Goal: Task Accomplishment & Management: Manage account settings

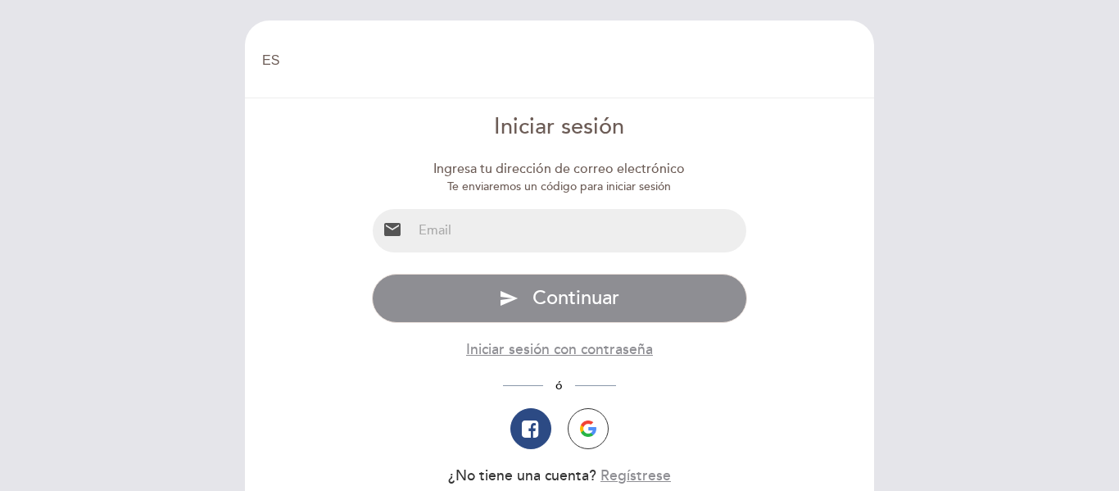
select select "es"
click at [517, 230] on input "email" at bounding box center [579, 230] width 335 height 43
type input "[EMAIL_ADDRESS][DOMAIN_NAME]"
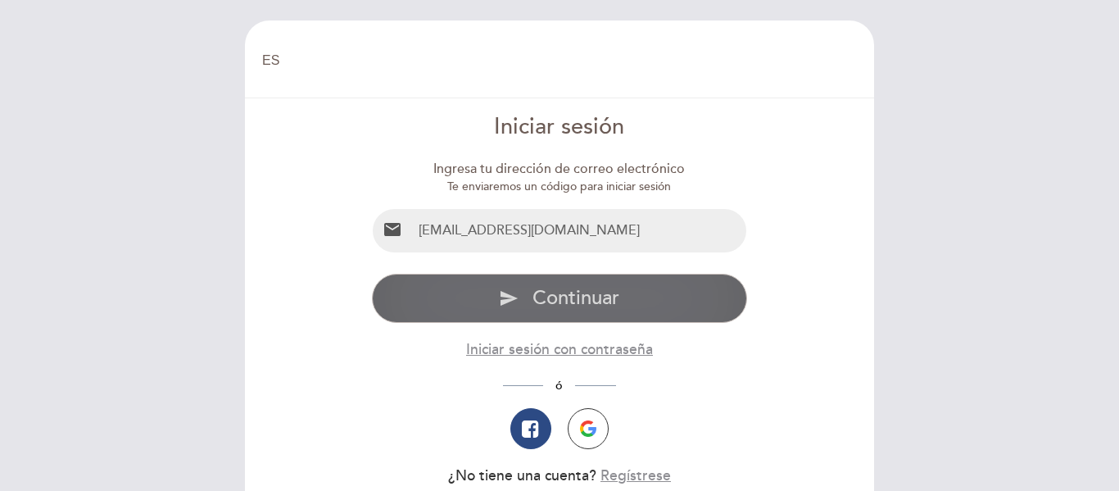
click at [613, 310] on span "Continuar" at bounding box center [575, 298] width 87 height 24
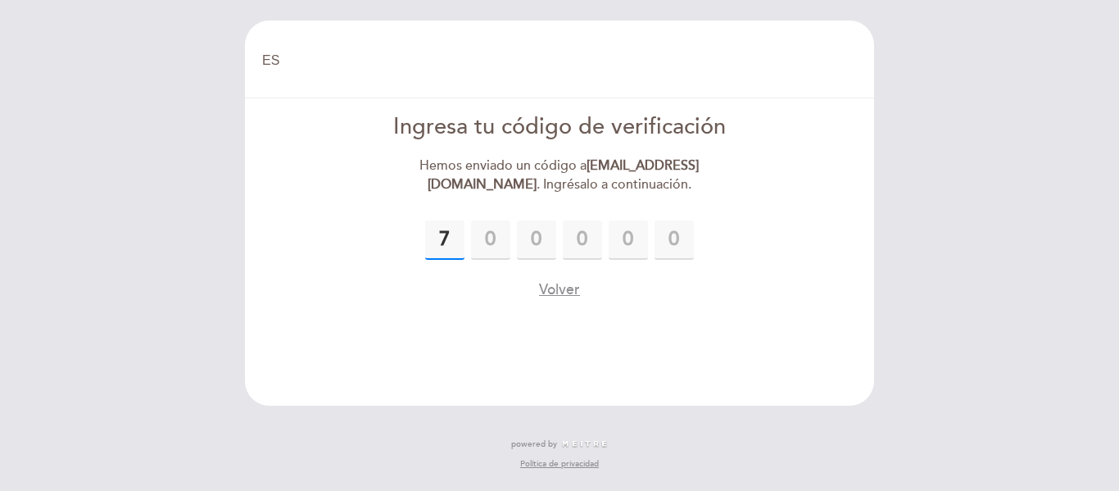
type input "7"
type input "6"
type input "9"
type input "8"
type input "9"
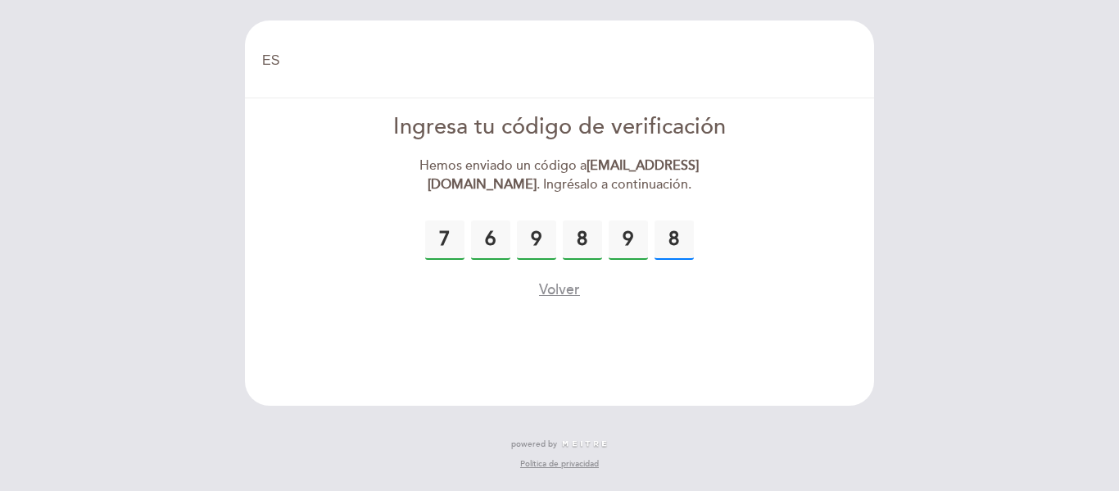
type input "8"
